Goal: Information Seeking & Learning: Learn about a topic

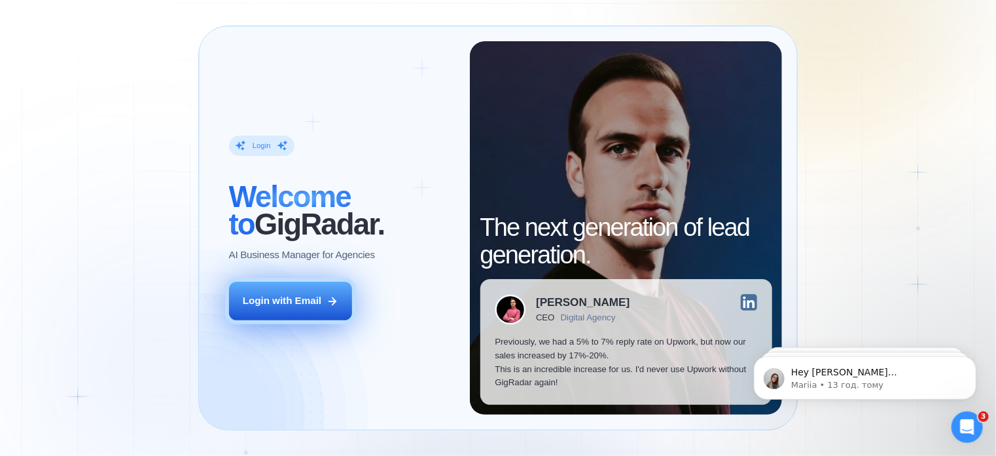
click at [293, 307] on div "Login with Email" at bounding box center [282, 301] width 79 height 14
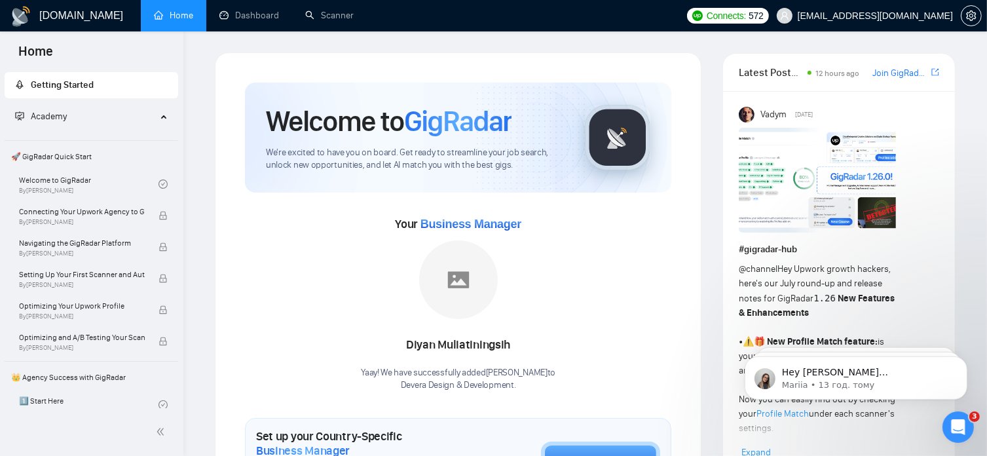
click at [814, 196] on img at bounding box center [816, 180] width 157 height 105
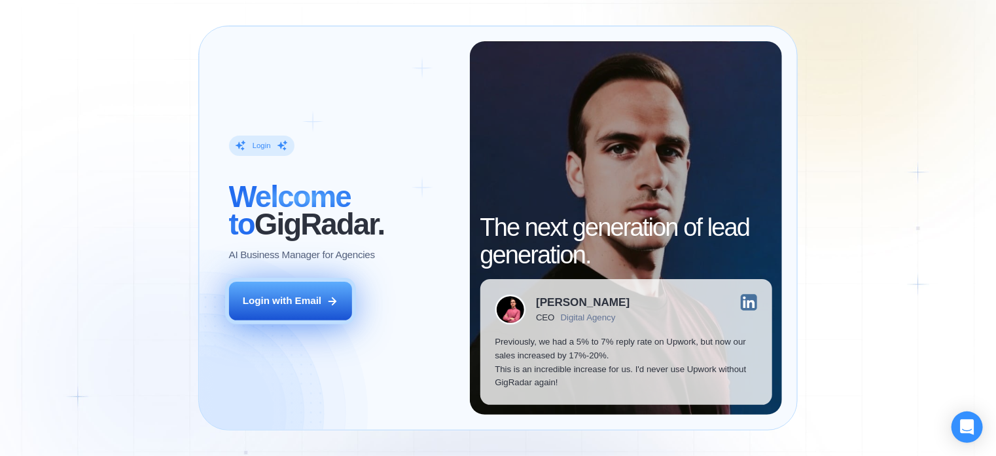
click at [333, 298] on icon at bounding box center [332, 301] width 7 height 7
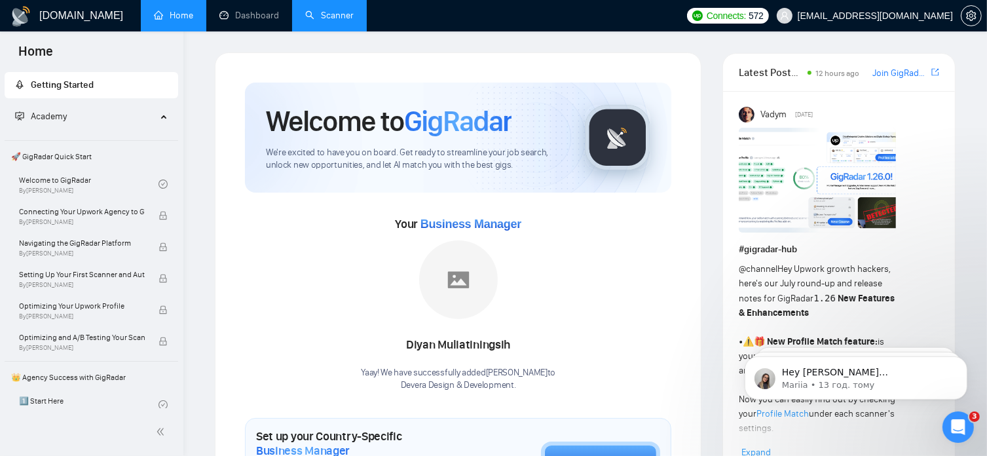
click at [331, 19] on link "Scanner" at bounding box center [329, 15] width 48 height 11
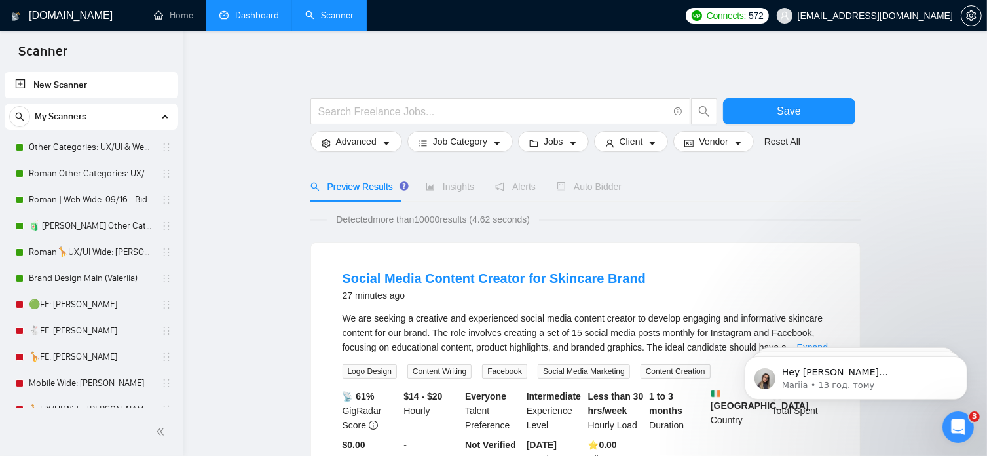
click at [267, 20] on link "Dashboard" at bounding box center [249, 15] width 60 height 11
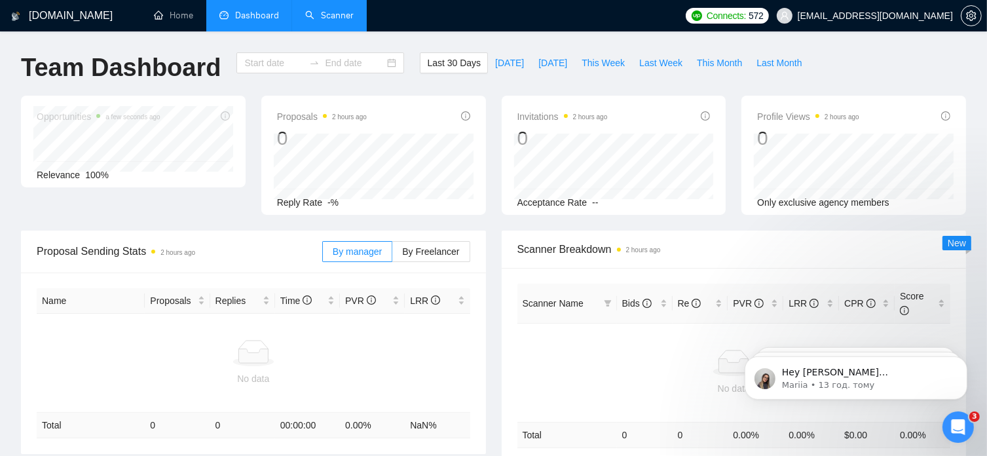
type input "2025-08-26"
type input "2025-09-25"
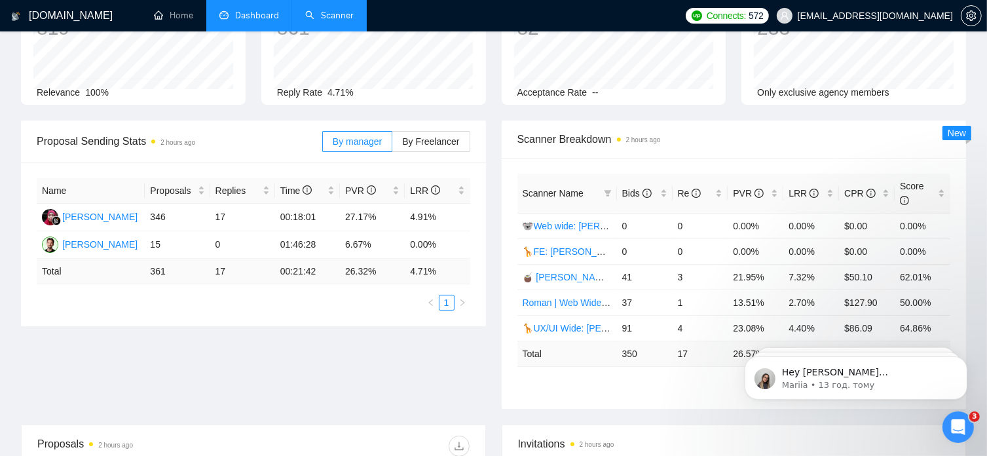
scroll to position [110, 0]
click at [419, 143] on span "By Freelancer" at bounding box center [430, 141] width 57 height 10
click at [392, 145] on input "By Freelancer" at bounding box center [392, 145] width 0 height 0
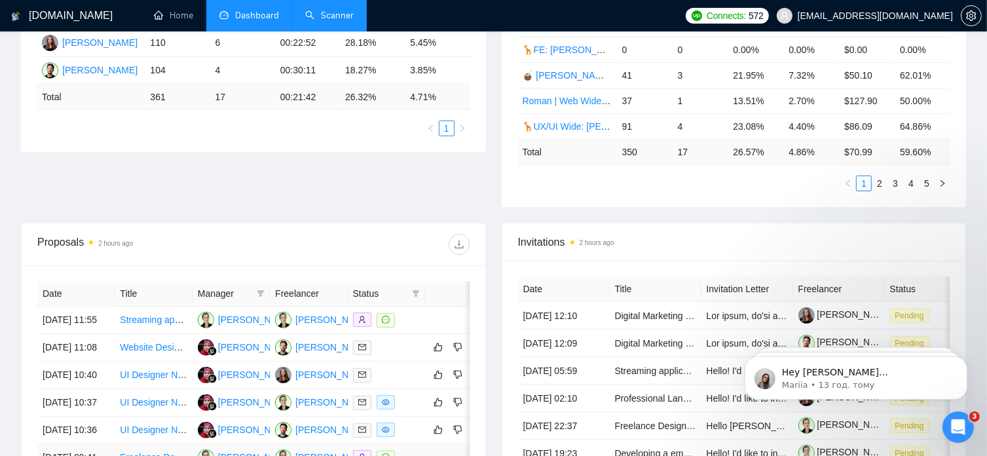
scroll to position [263, 0]
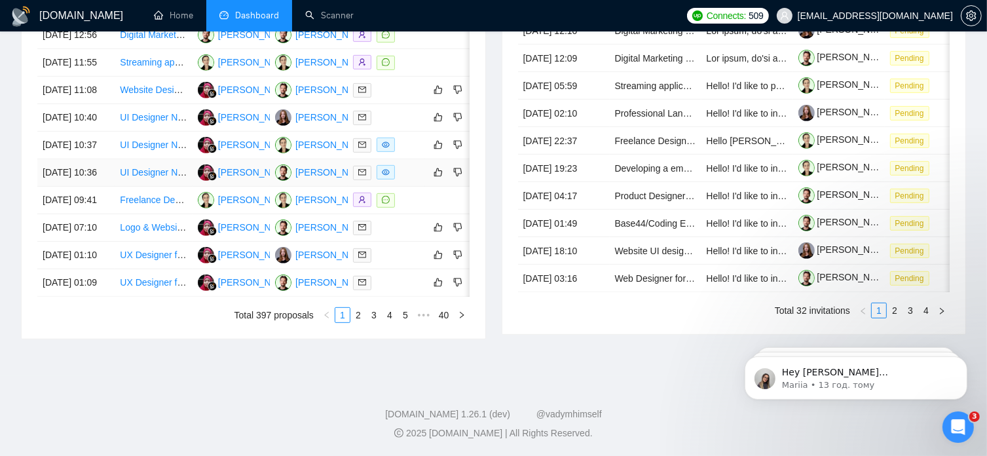
scroll to position [653, 0]
click at [360, 322] on link "2" at bounding box center [358, 315] width 14 height 14
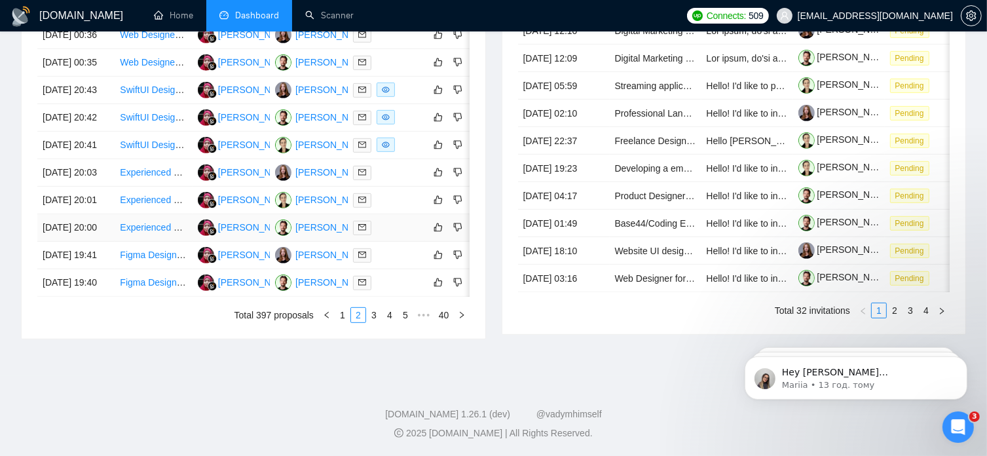
scroll to position [713, 0]
click at [380, 316] on link "3" at bounding box center [374, 315] width 14 height 14
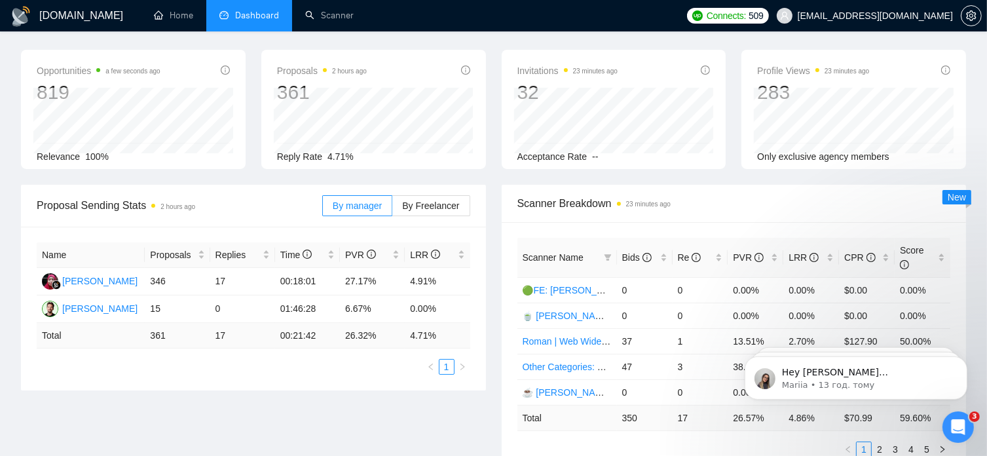
scroll to position [0, 0]
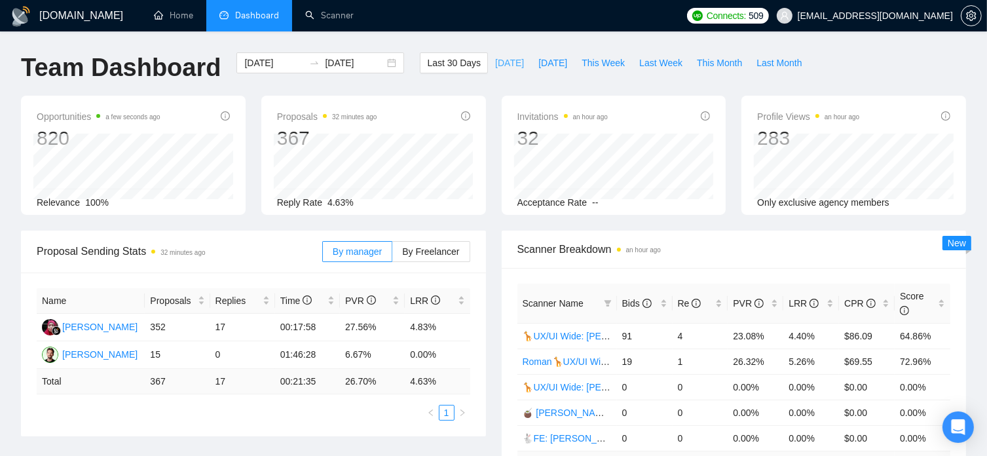
click at [495, 61] on span "[DATE]" at bounding box center [509, 63] width 29 height 14
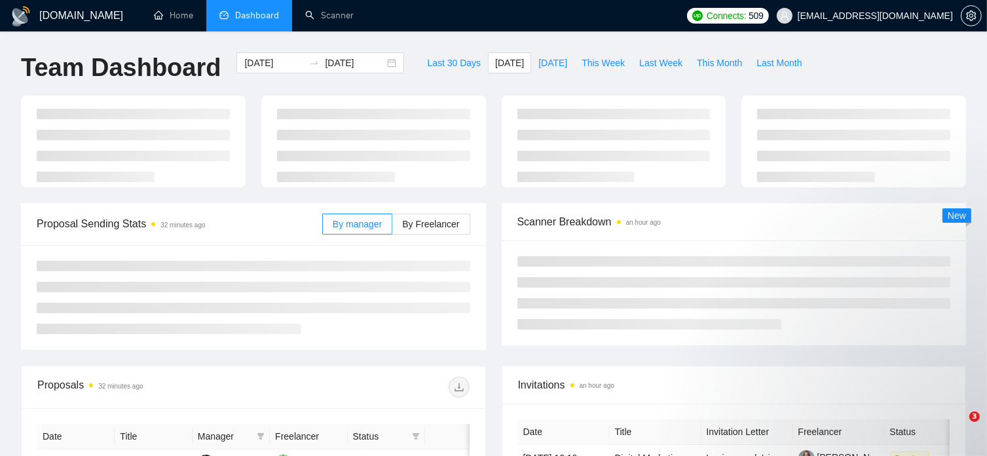
type input "[DATE]"
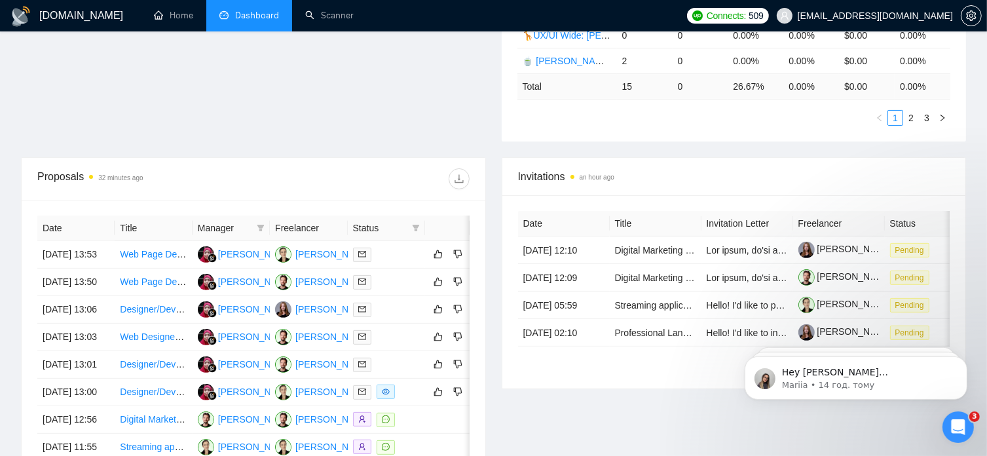
scroll to position [377, 0]
click at [623, 327] on link "Professional Landing Page Design Using our Wix Access" at bounding box center [731, 332] width 232 height 10
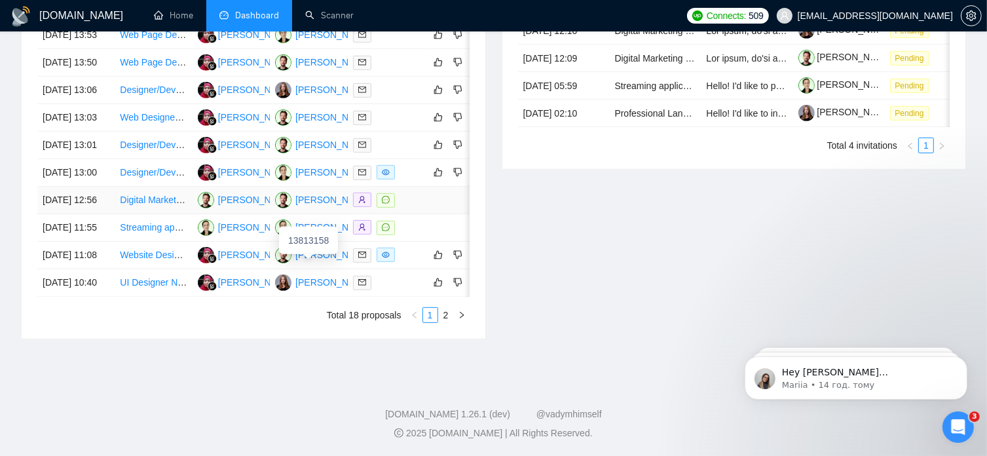
scroll to position [713, 0]
